Goal: Task Accomplishment & Management: Complete application form

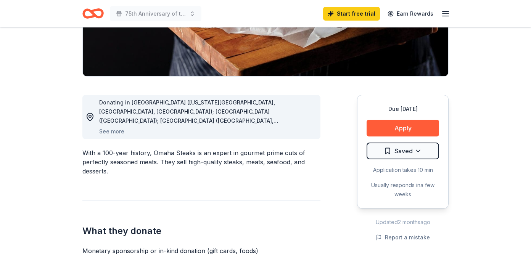
scroll to position [157, 0]
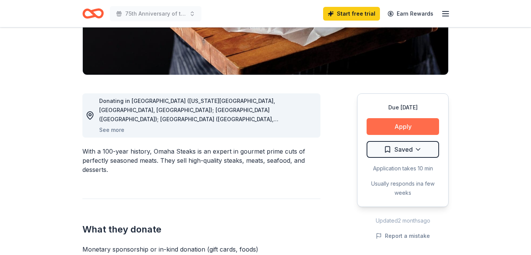
click at [397, 126] on button "Apply" at bounding box center [403, 126] width 72 height 17
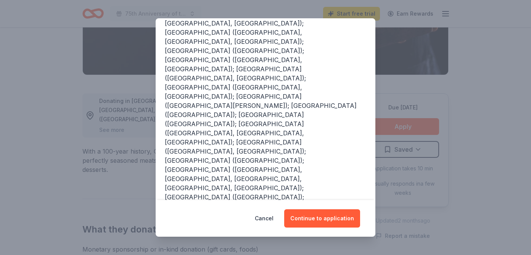
scroll to position [152, 0]
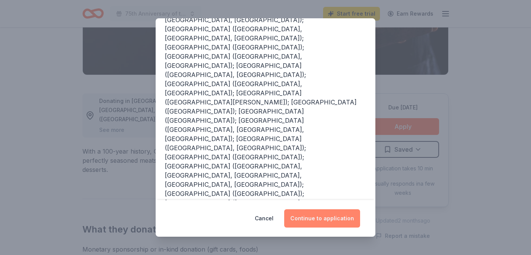
click at [319, 219] on button "Continue to application" at bounding box center [322, 218] width 76 height 18
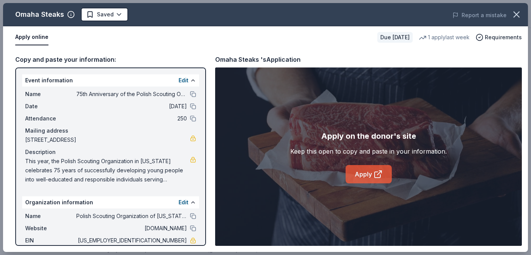
click at [377, 171] on icon at bounding box center [378, 174] width 9 height 9
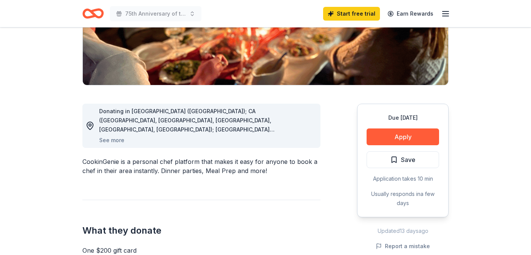
scroll to position [148, 0]
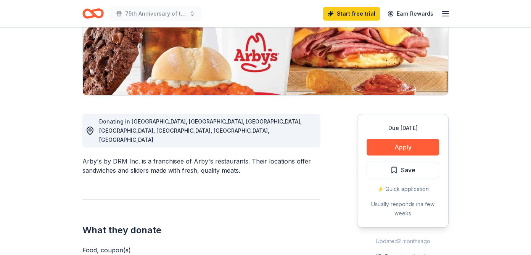
scroll to position [138, 0]
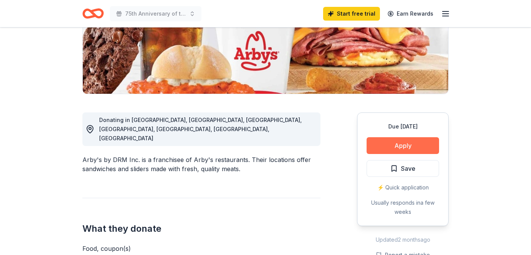
click at [417, 145] on button "Apply" at bounding box center [403, 145] width 72 height 17
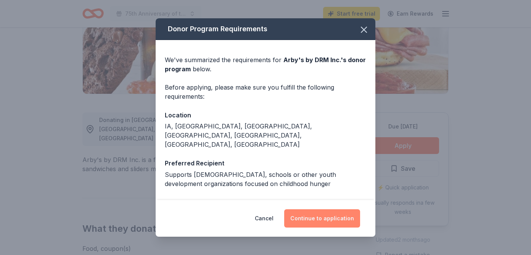
click at [310, 218] on button "Continue to application" at bounding box center [322, 218] width 76 height 18
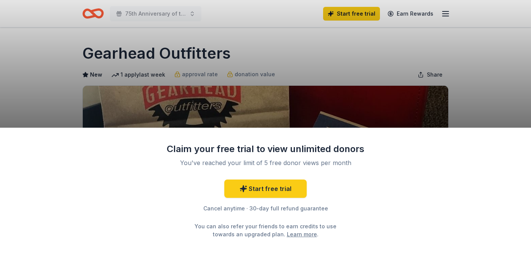
click at [336, 93] on div "Claim your free trial to view unlimited donors You've reached your limit of 5 f…" at bounding box center [265, 127] width 531 height 255
